Goal: Task Accomplishment & Management: Contribute content

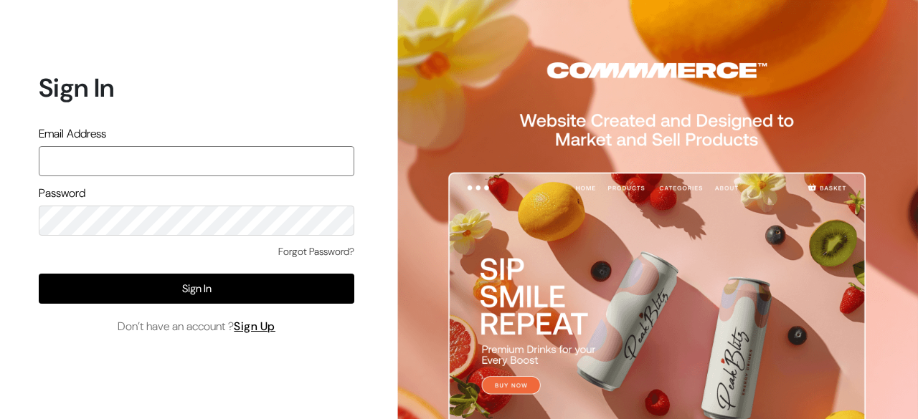
type input "hello@tunai.in"
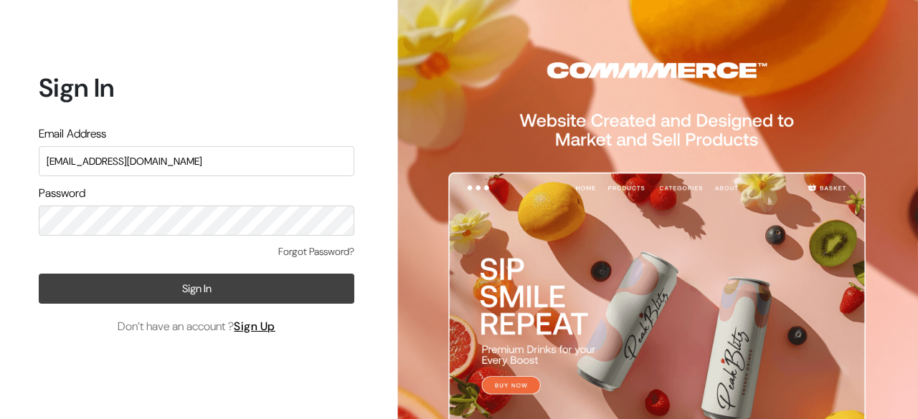
click at [321, 295] on button "Sign In" at bounding box center [197, 289] width 316 height 30
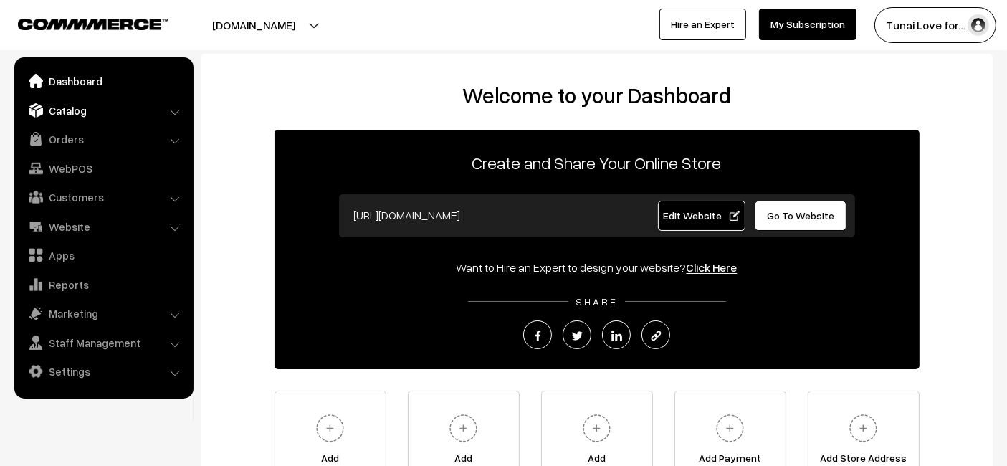
click at [84, 107] on link "Catalog" at bounding box center [103, 111] width 171 height 26
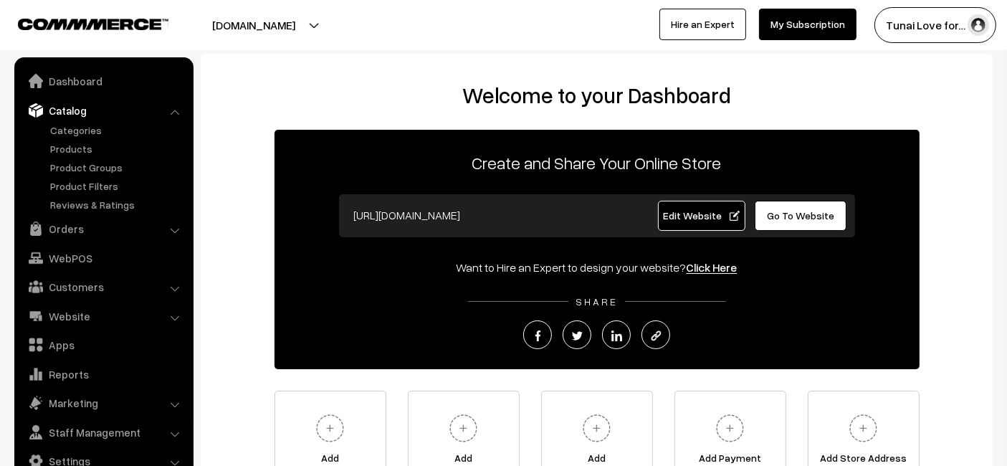
click at [75, 157] on ul "Categories" at bounding box center [104, 168] width 172 height 90
click at [73, 151] on link "Products" at bounding box center [118, 148] width 142 height 15
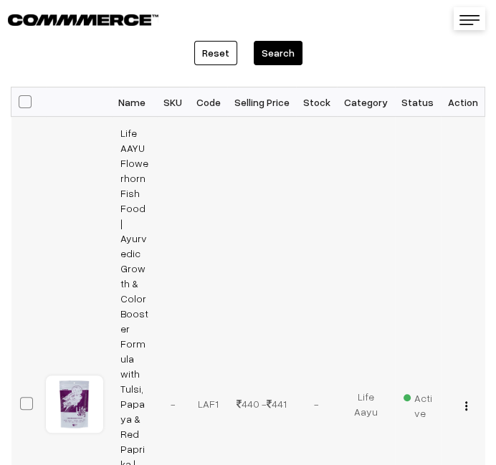
scroll to position [318, 0]
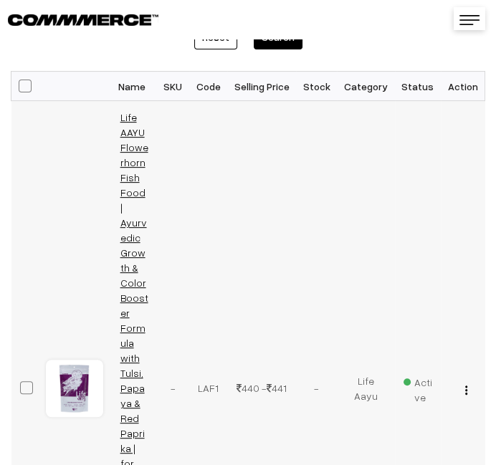
click at [127, 256] on link "Life AAYU Flowerhorn Fish Food | Ayurvedic Growth & Color Booster Formula with …" at bounding box center [134, 388] width 28 height 554
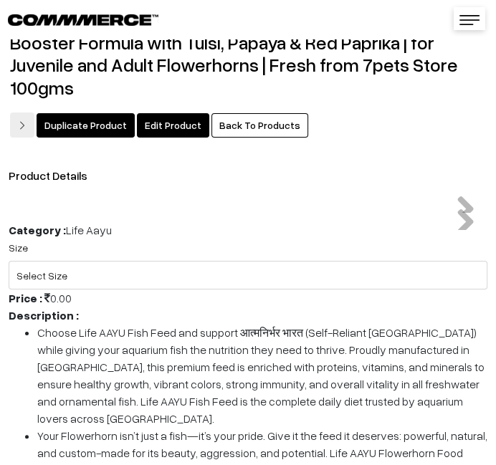
scroll to position [80, 0]
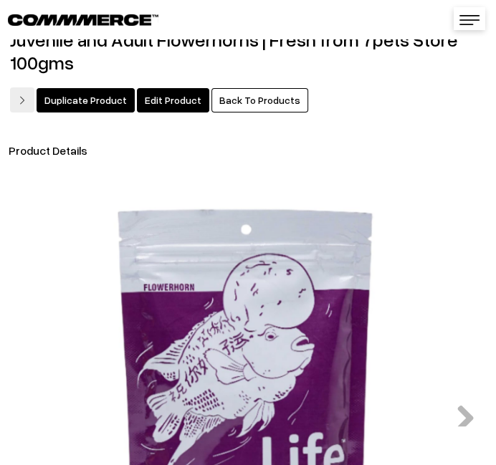
click at [158, 239] on img at bounding box center [248, 412] width 468 height 468
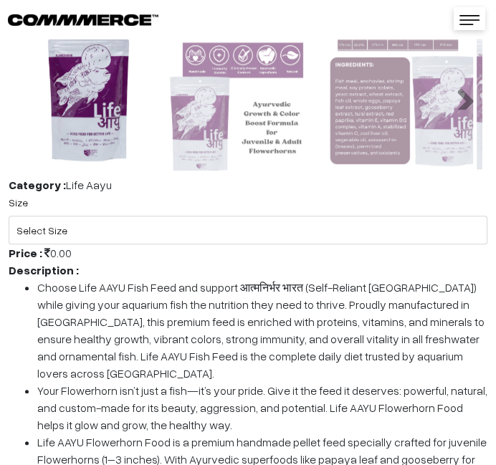
scroll to position [797, 0]
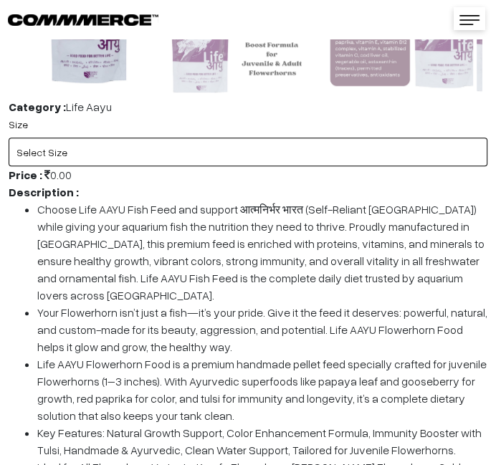
click at [165, 144] on select "Select Size Small Medium Large" at bounding box center [248, 152] width 479 height 29
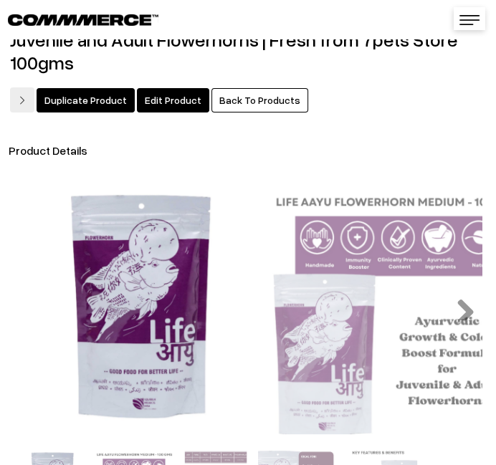
scroll to position [0, 0]
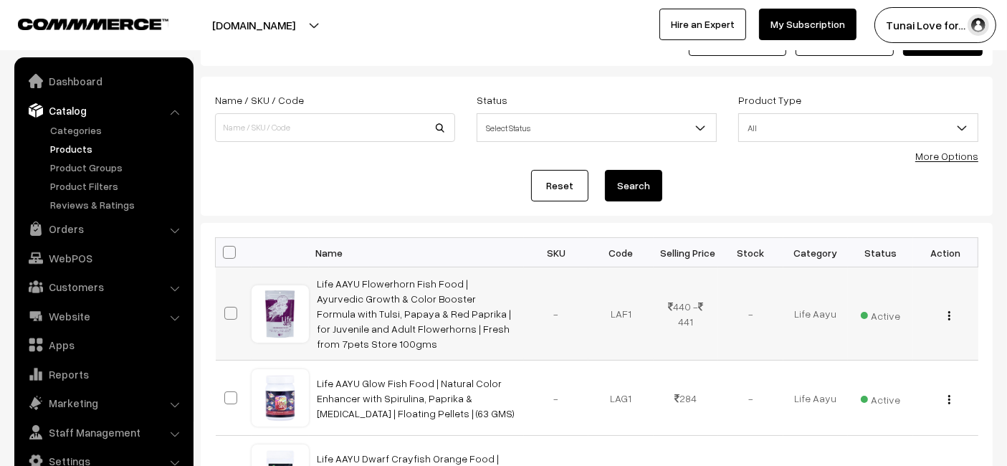
scroll to position [80, 0]
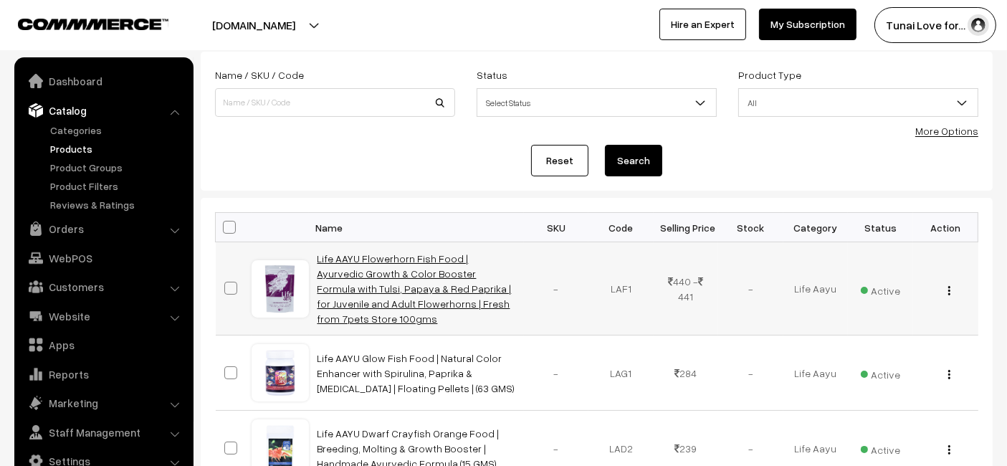
click at [495, 261] on link "Life AAYU Flowerhorn Fish Food | Ayurvedic Growth & Color Booster Formula with …" at bounding box center [415, 288] width 194 height 72
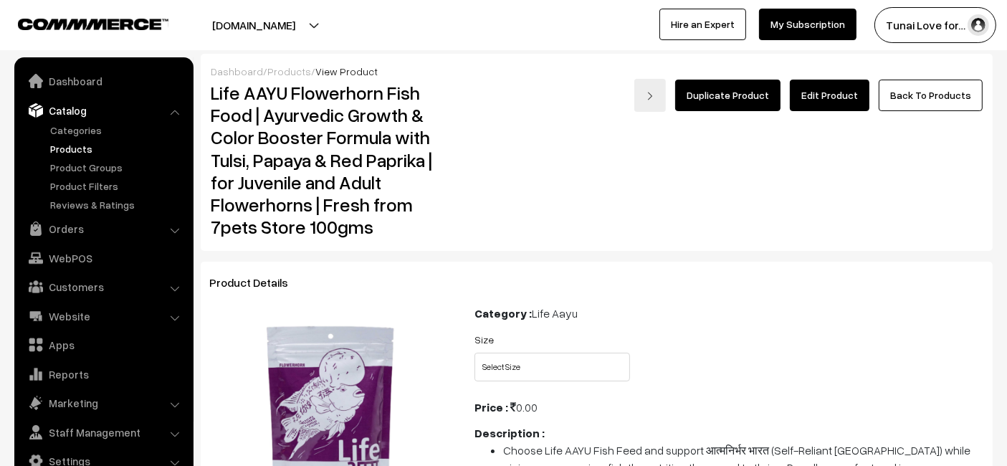
click at [532, 381] on div "Size Select Size Small Medium Large" at bounding box center [729, 361] width 531 height 60
click at [532, 374] on select "Select Size Small Medium Large" at bounding box center [553, 367] width 156 height 29
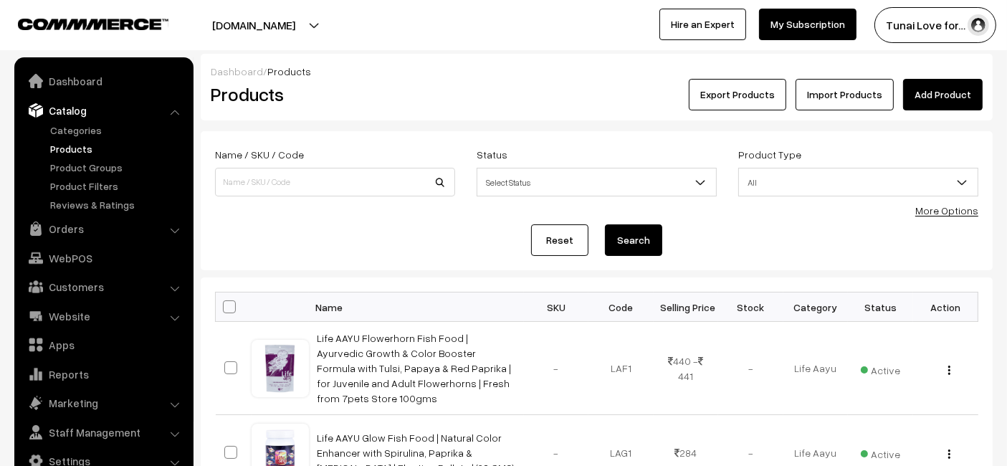
click at [939, 105] on link "Add Product" at bounding box center [944, 95] width 80 height 32
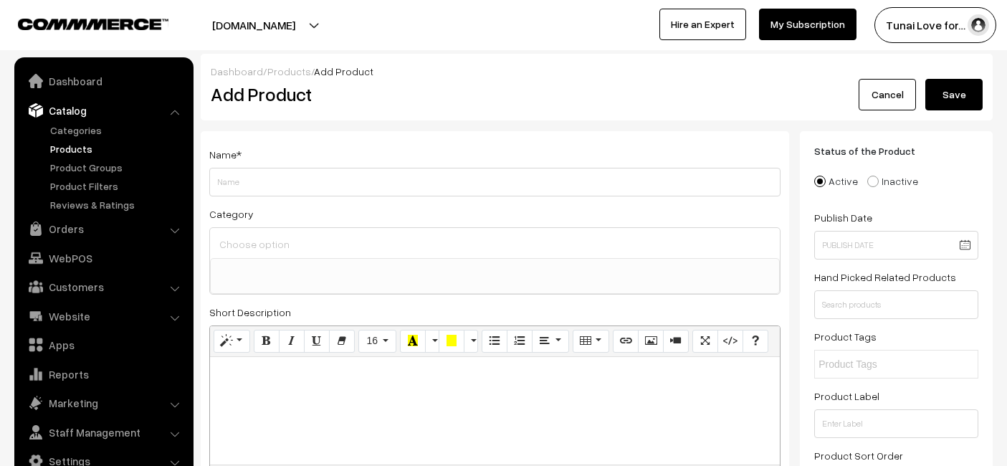
select select
click at [605, 181] on input "Life AAYU Gold Fish Food | Ayurvedic Soft-Sinking Pellets with Tulsi, Papaya & …" at bounding box center [495, 182] width 572 height 29
type input "Life AAYU Gold Fish Food | Ayurvedic Soft-Sinking Pellets with Tulsi, Papaya & …"
click at [506, 267] on ul at bounding box center [495, 268] width 569 height 18
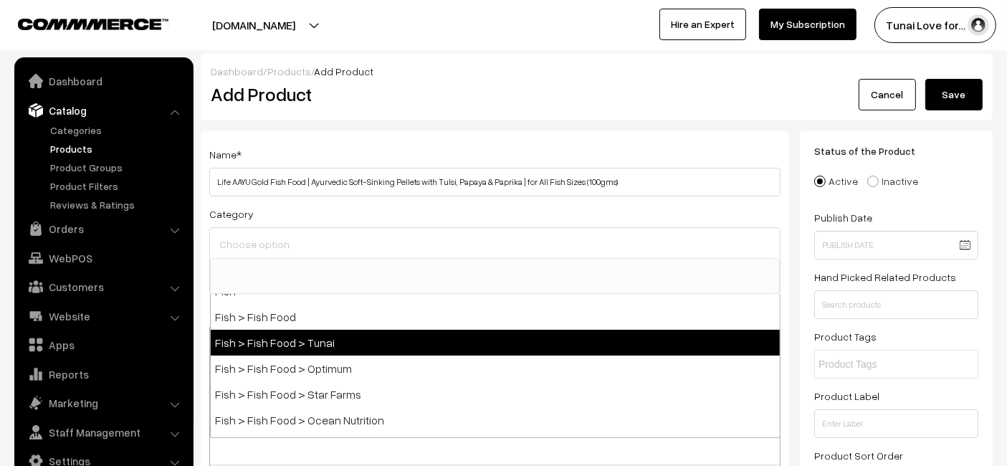
scroll to position [318, 0]
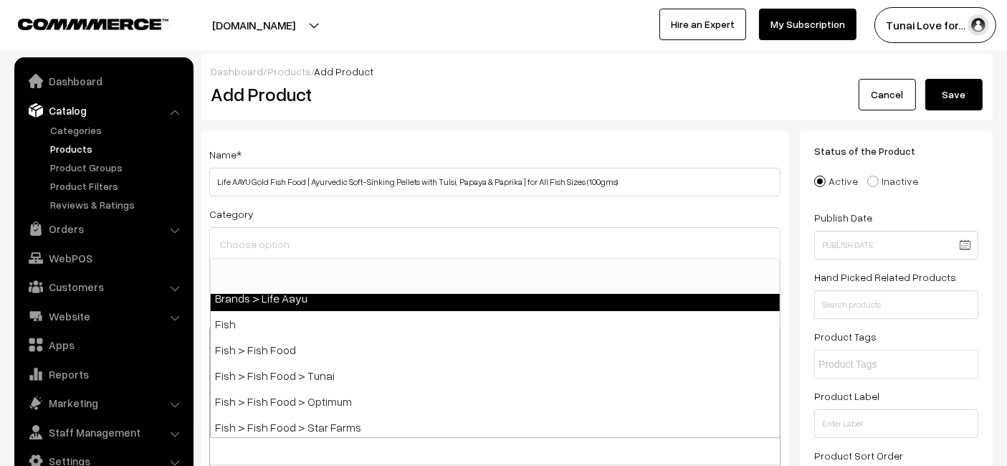
select select "48"
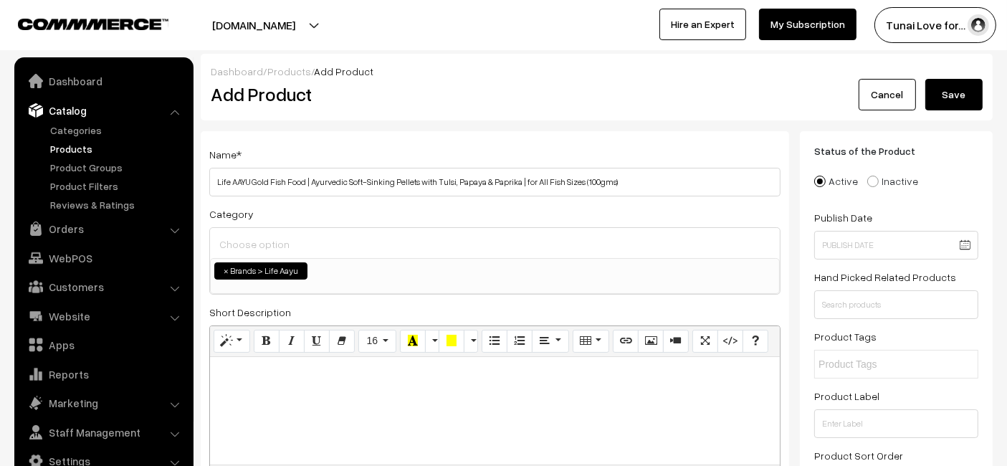
click at [363, 277] on ul "× Brands > Life Aayu" at bounding box center [495, 269] width 569 height 21
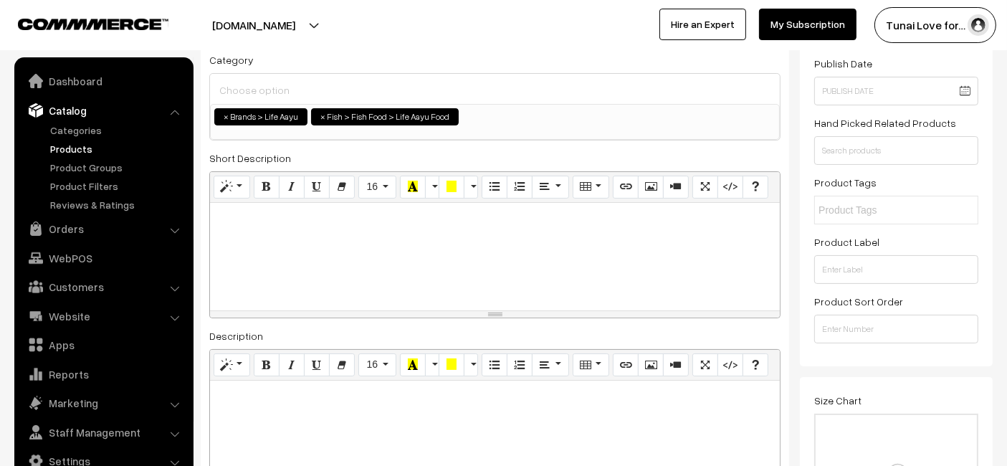
scroll to position [239, 0]
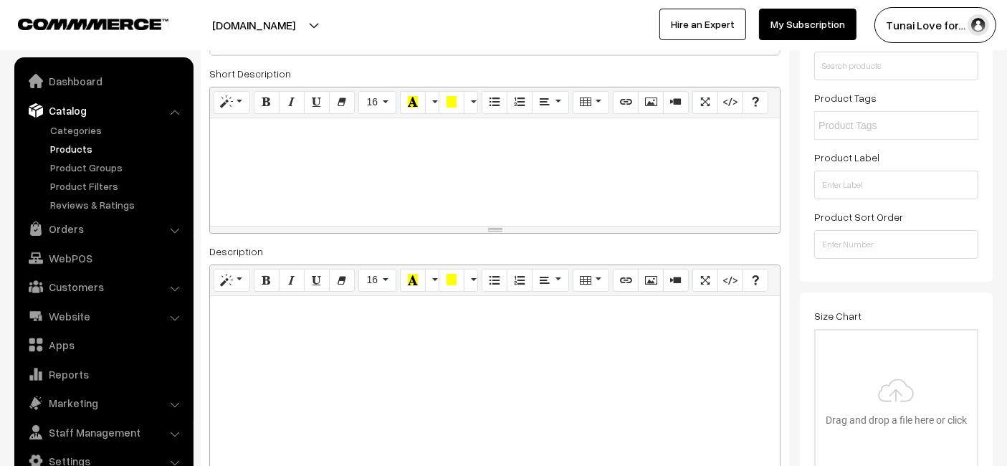
click at [356, 323] on div at bounding box center [495, 385] width 570 height 179
paste div
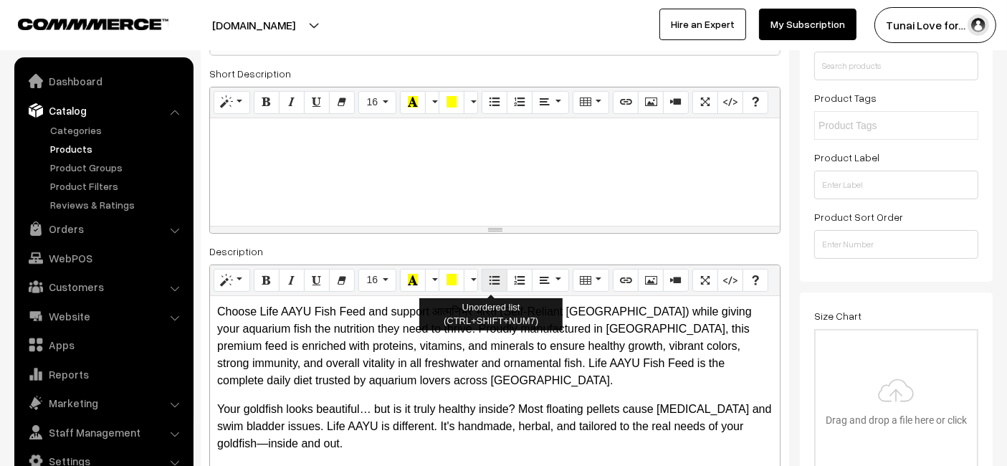
click at [490, 275] on icon "Unordered list (CTRL+SHIFT+NUM7)" at bounding box center [495, 279] width 10 height 11
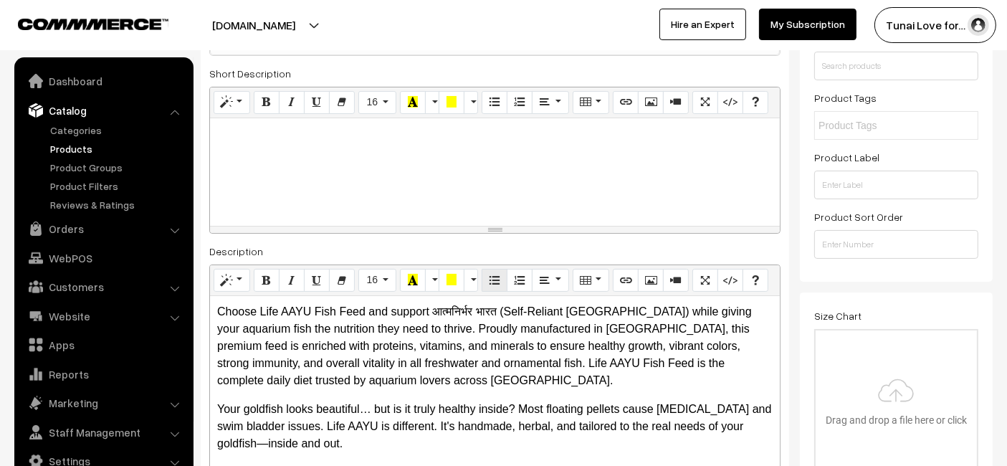
scroll to position [380, 0]
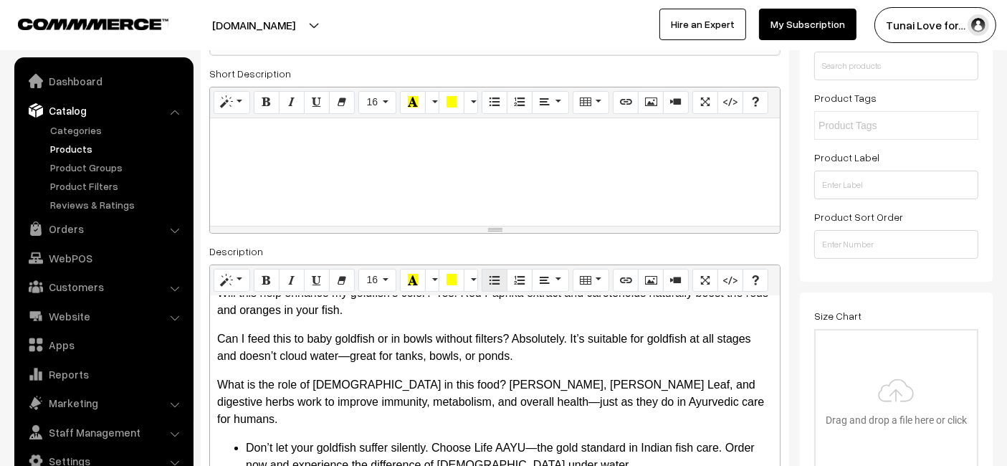
click at [491, 274] on icon "Unordered list (CTRL+SHIFT+NUM7)" at bounding box center [495, 279] width 10 height 11
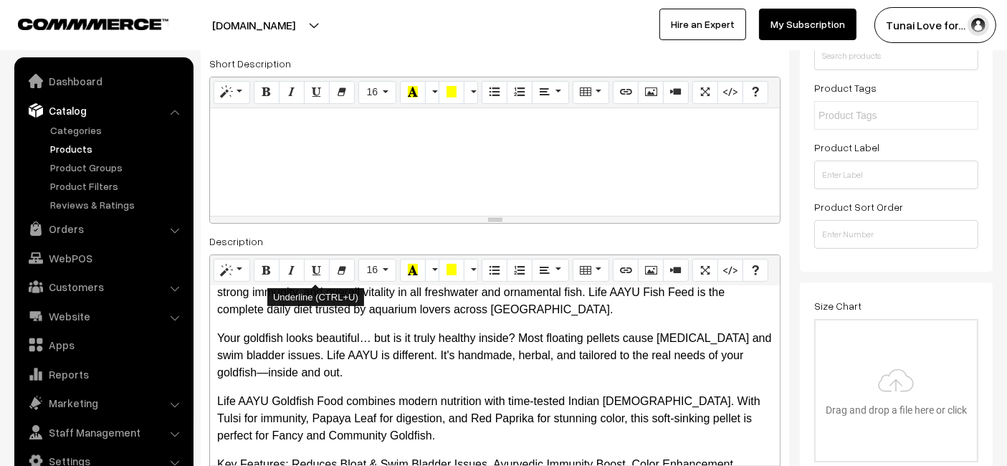
scroll to position [318, 0]
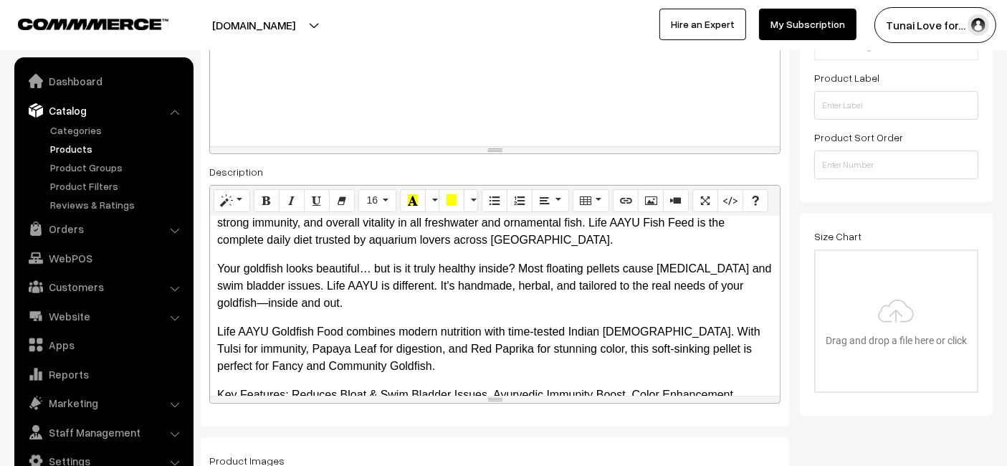
click at [321, 305] on p "Your goldfish looks beautiful… but is it truly healthy inside? Most floating pe…" at bounding box center [495, 286] width 556 height 52
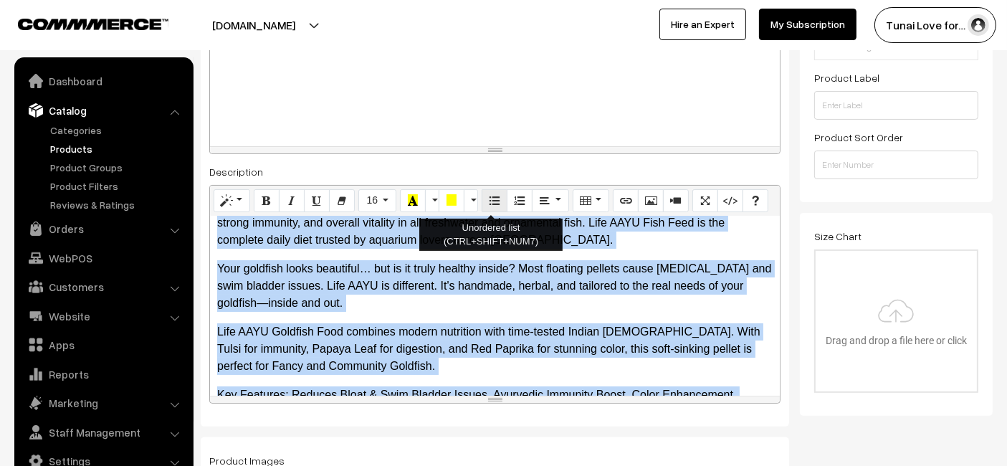
click at [483, 203] on button "Unordered list (CTRL+SHIFT+NUM7)" at bounding box center [495, 200] width 26 height 23
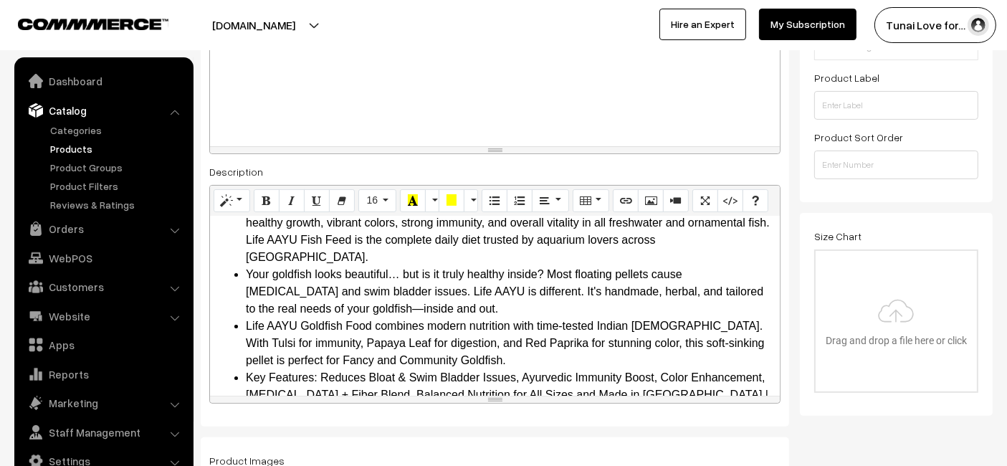
click at [480, 275] on li "Your goldfish looks beautiful… but is it truly healthy inside? Most floating pe…" at bounding box center [509, 292] width 527 height 52
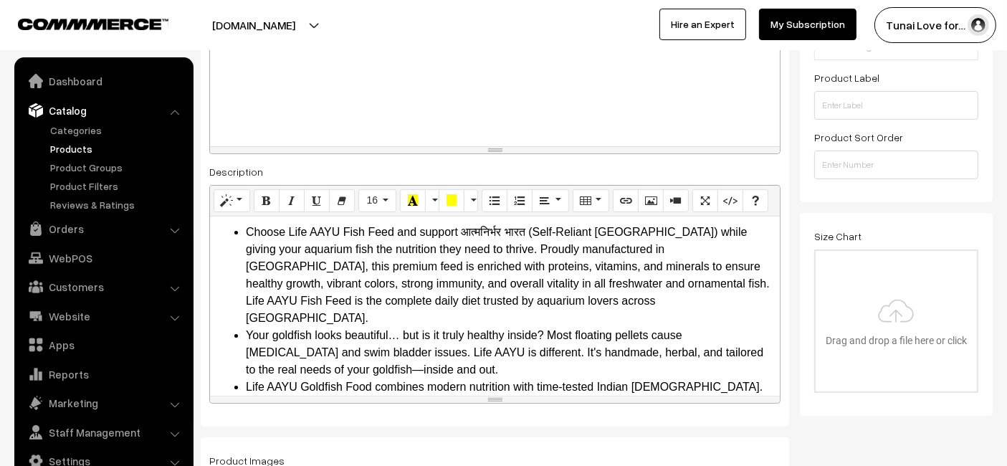
click at [448, 327] on li "Your goldfish looks beautiful… but is it truly healthy inside? Most floating pe…" at bounding box center [509, 353] width 527 height 52
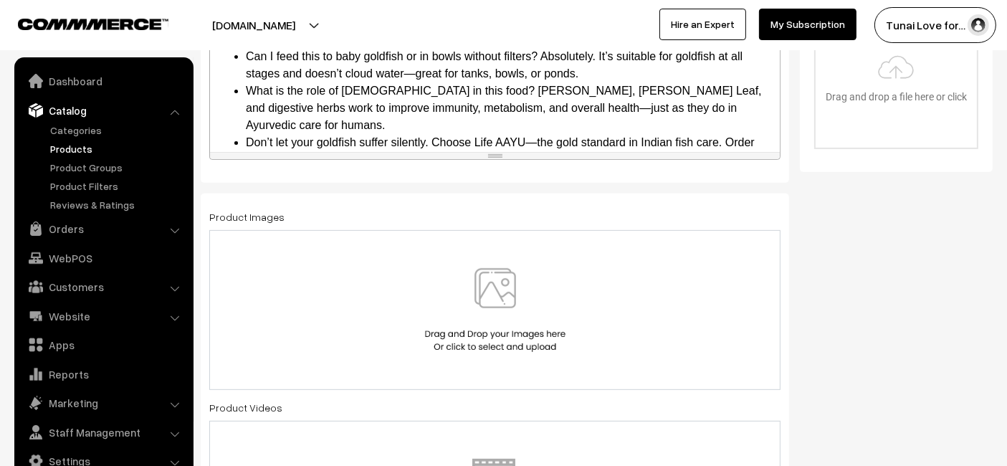
scroll to position [637, 0]
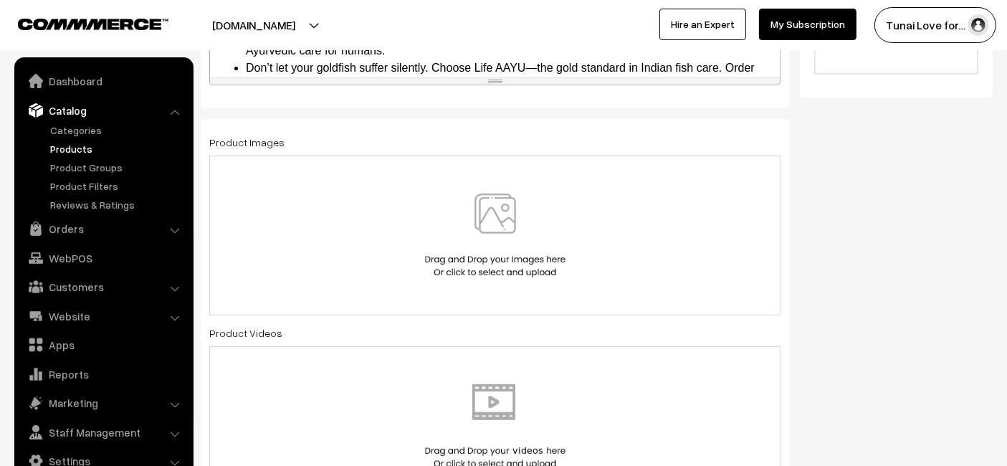
click at [346, 177] on div at bounding box center [495, 236] width 572 height 160
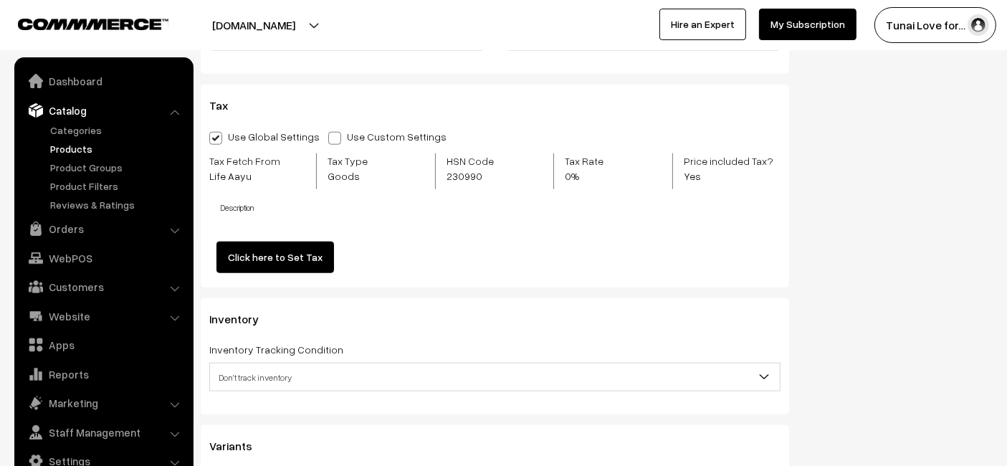
scroll to position [1673, 0]
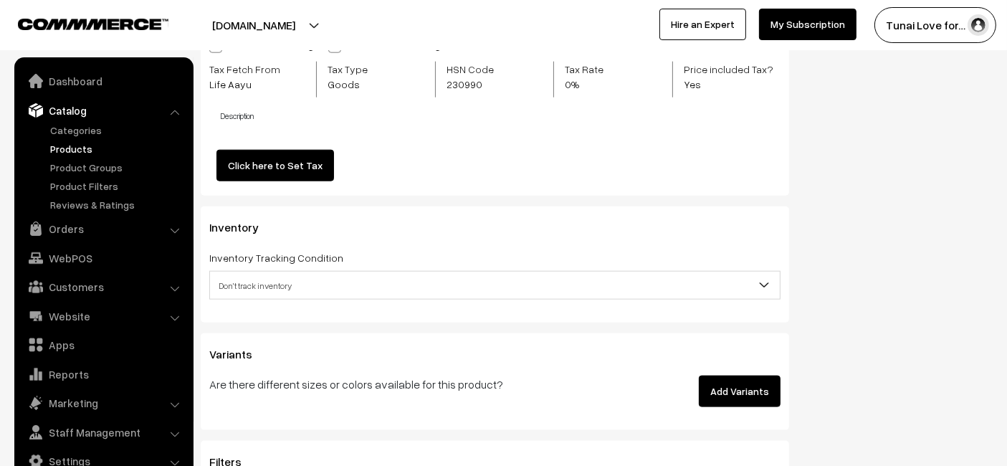
click at [734, 388] on button "Add Variants" at bounding box center [740, 392] width 82 height 32
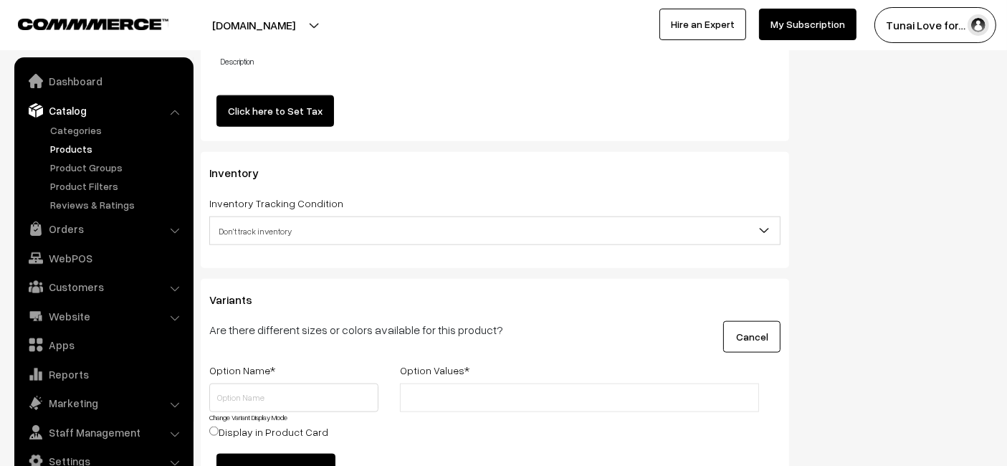
scroll to position [1753, 0]
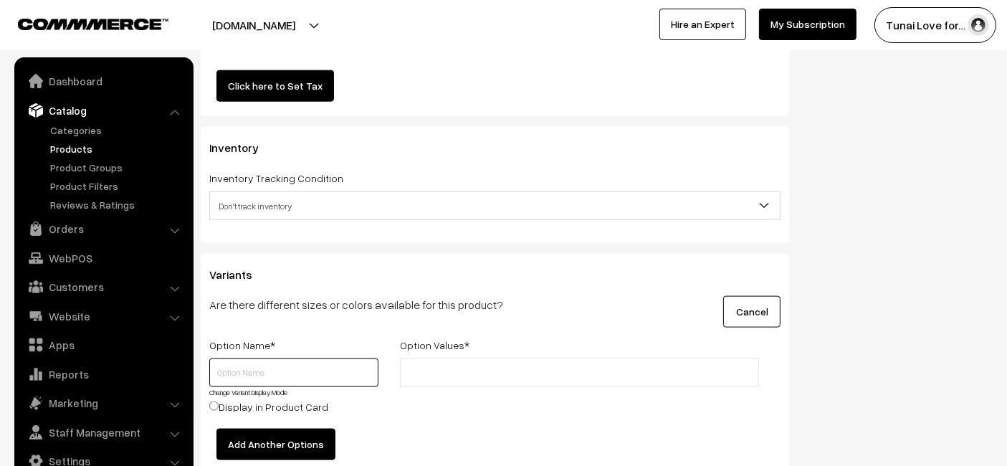
click at [280, 364] on input "text" at bounding box center [293, 373] width 169 height 29
type input "s"
type input "Size"
click at [428, 361] on li at bounding box center [468, 372] width 128 height 23
type input "s"
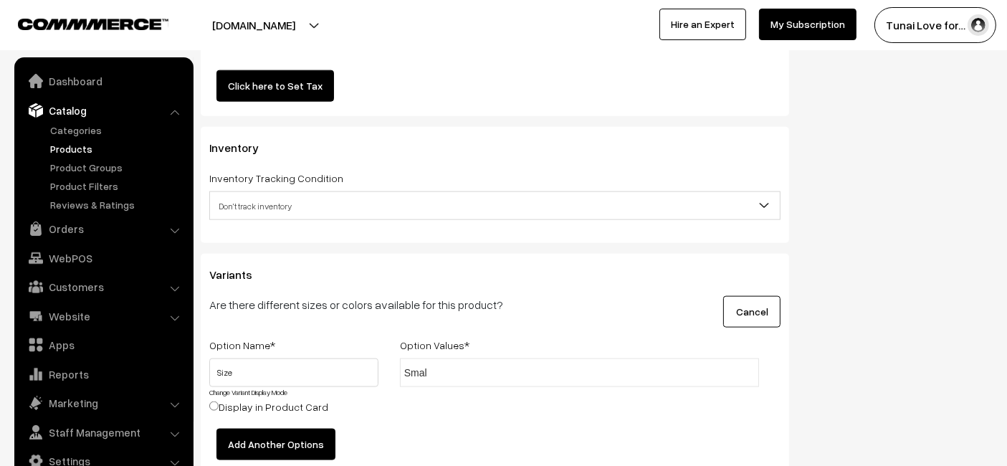
type input "Small"
type input "Medium"
type input "Large"
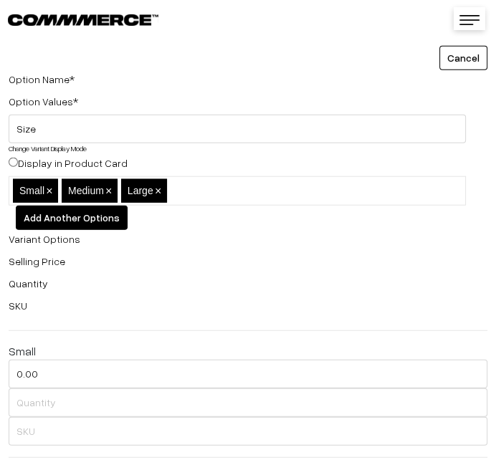
scroll to position [2151, 0]
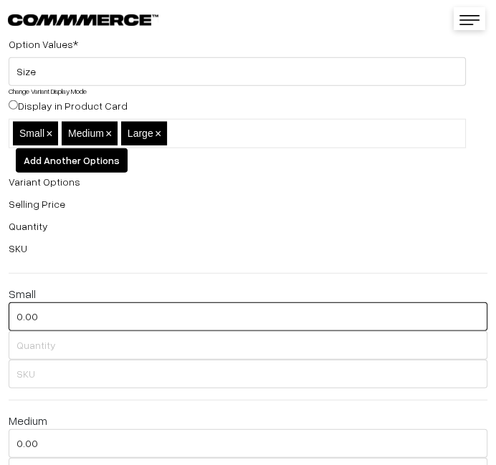
click at [77, 316] on input "0.00" at bounding box center [248, 317] width 479 height 29
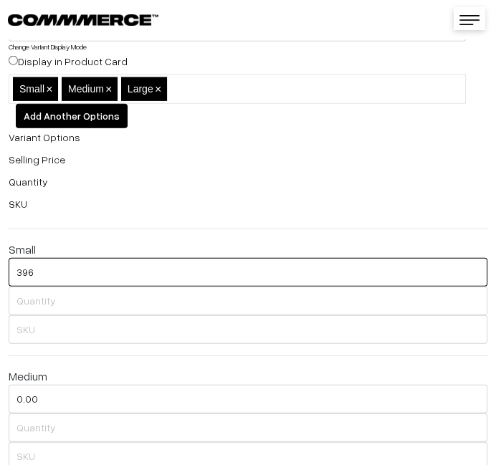
scroll to position [2231, 0]
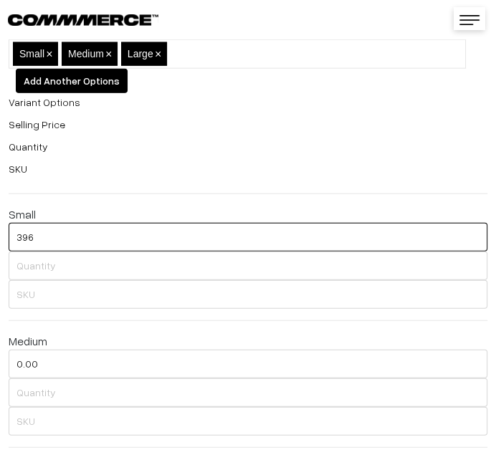
type input "396"
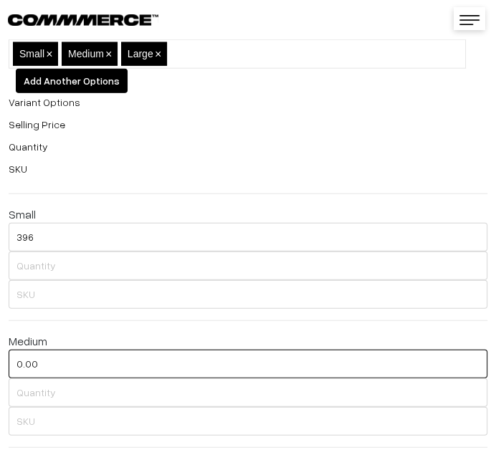
click at [90, 355] on input "0.00" at bounding box center [248, 364] width 479 height 29
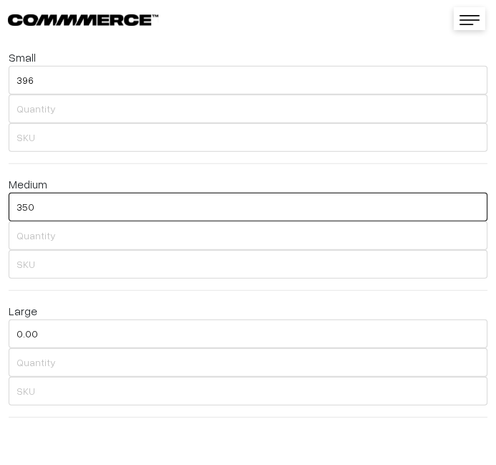
scroll to position [2390, 0]
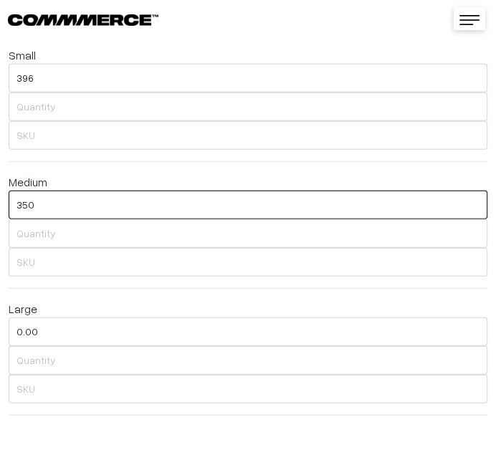
type input "350"
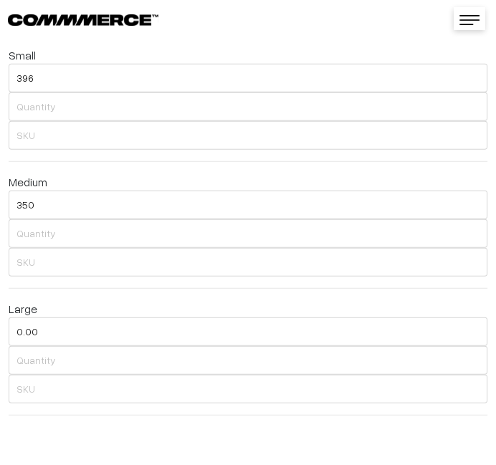
click at [70, 316] on div "Variant Options Selling Price Quantity SKU Small 396 Medium 350 Large 0.00" at bounding box center [248, 180] width 501 height 493
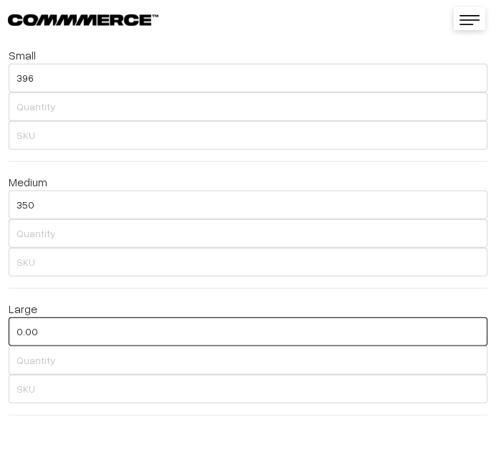
click at [65, 326] on input "0.00" at bounding box center [248, 332] width 479 height 29
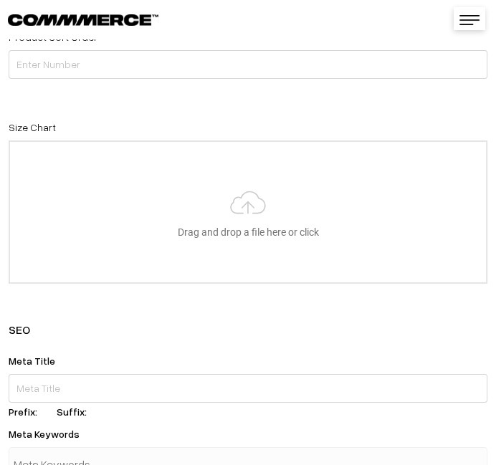
scroll to position [3346, 0]
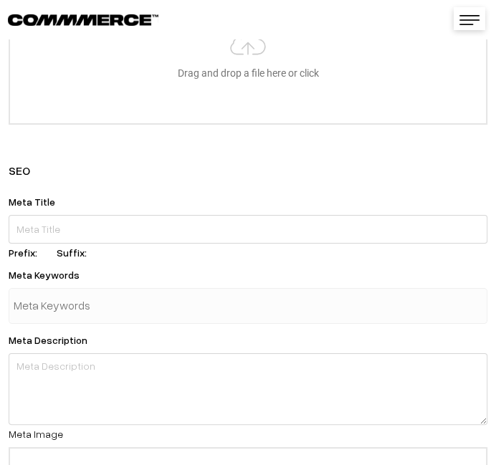
type input "350"
